Goal: Task Accomplishment & Management: Manage account settings

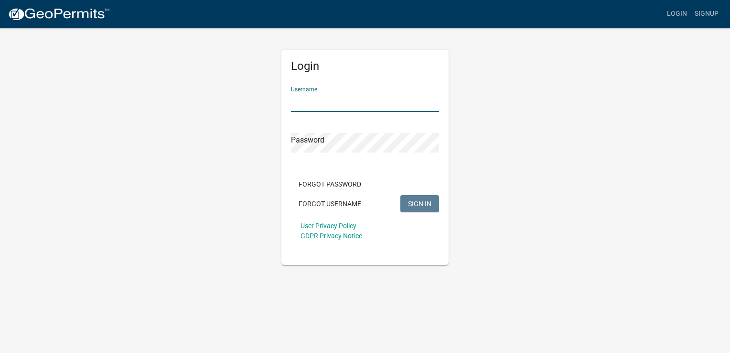
click at [307, 100] on input "Username" at bounding box center [365, 102] width 148 height 20
type input "Serenity 1"
click at [422, 204] on span "SIGN IN" at bounding box center [419, 203] width 23 height 8
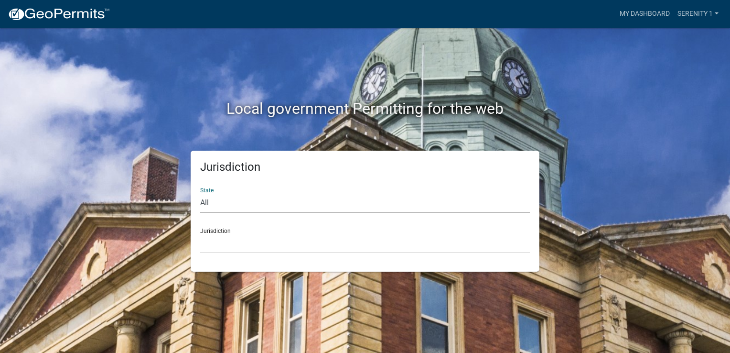
click at [218, 207] on select "All [US_STATE] [US_STATE] [US_STATE] [US_STATE] [US_STATE] [US_STATE] [US_STATE…" at bounding box center [365, 203] width 330 height 20
select select "[US_STATE]"
click at [200, 193] on select "All [US_STATE] [US_STATE] [US_STATE] [US_STATE] [US_STATE] [US_STATE] [US_STATE…" at bounding box center [365, 203] width 330 height 20
click at [214, 242] on select "[GEOGRAPHIC_DATA], [US_STATE][PERSON_NAME][GEOGRAPHIC_DATA], [US_STATE][PERSON_…" at bounding box center [365, 244] width 330 height 20
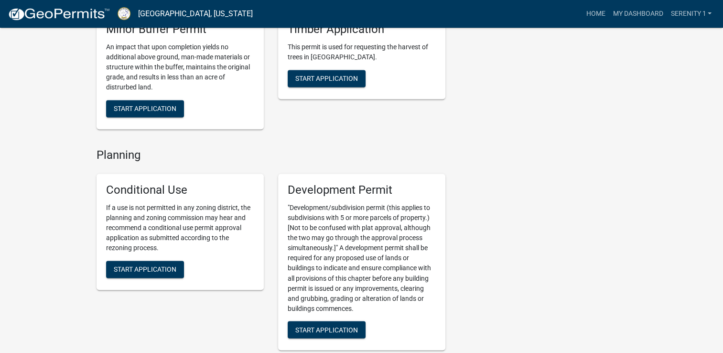
scroll to position [1548, 0]
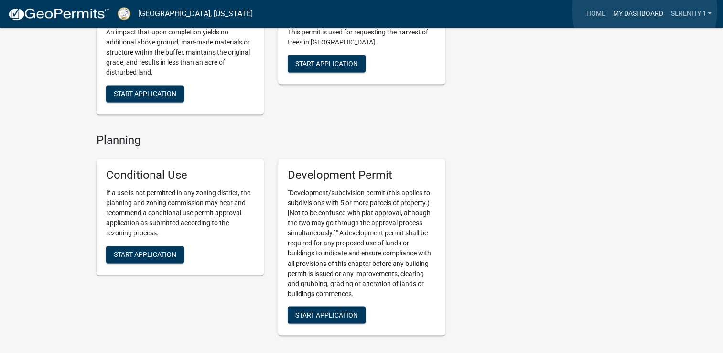
click at [644, 10] on link "My Dashboard" at bounding box center [638, 14] width 58 height 18
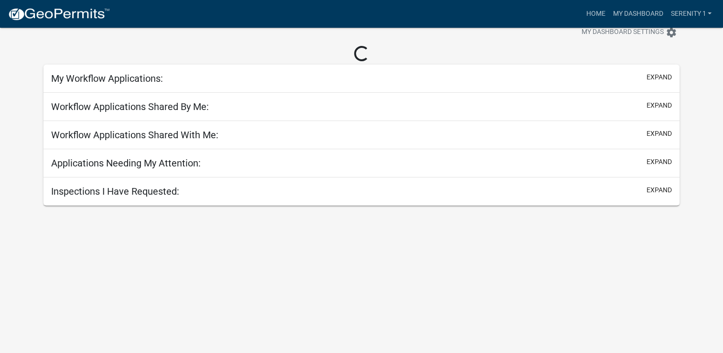
scroll to position [28, 0]
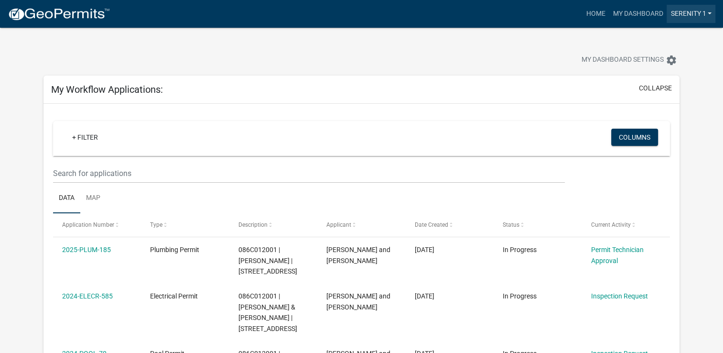
click at [709, 12] on link "Serenity 1" at bounding box center [690, 14] width 49 height 18
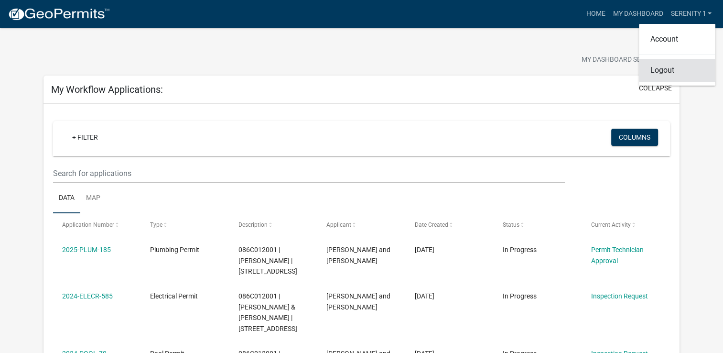
click at [667, 72] on link "Logout" at bounding box center [677, 70] width 76 height 23
